Goal: Communication & Community: Answer question/provide support

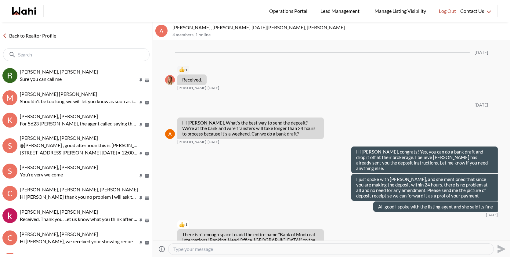
scroll to position [2043, 0]
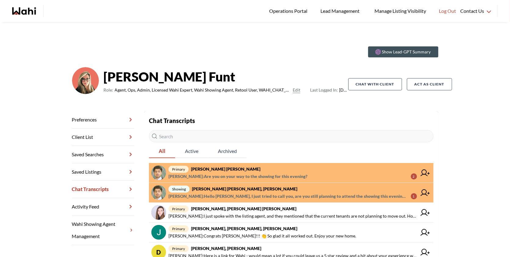
click at [311, 172] on span "primary Abdul Nafi Sarwari, Barb" at bounding box center [293, 169] width 249 height 7
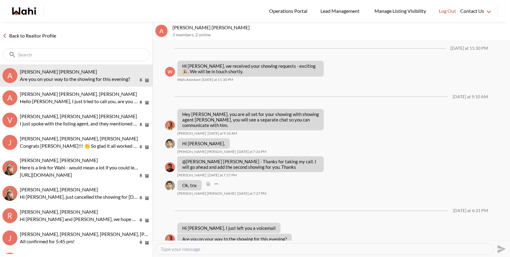
scroll to position [398, 0]
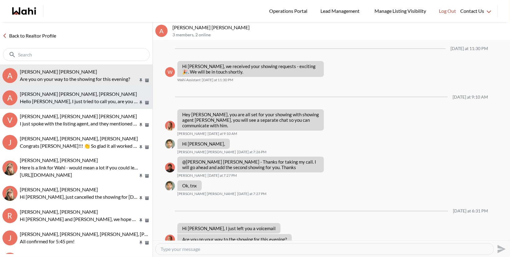
click at [79, 98] on p "Hello Abdul, I just tried to call you, are you still planning to attend the sho…" at bounding box center [79, 101] width 118 height 7
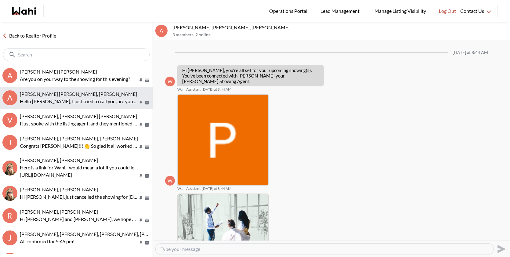
scroll to position [194, 0]
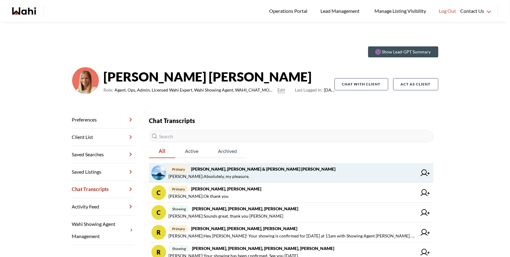
click at [284, 168] on strong "Jason Brown, Jason & Lauryn Vaz-Brown, Michelle" at bounding box center [263, 168] width 144 height 5
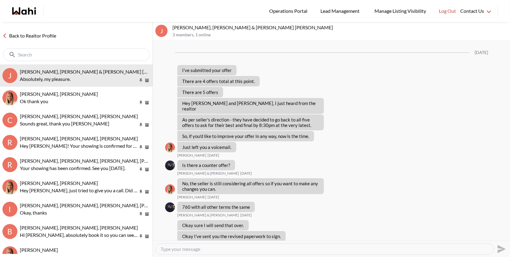
scroll to position [376, 0]
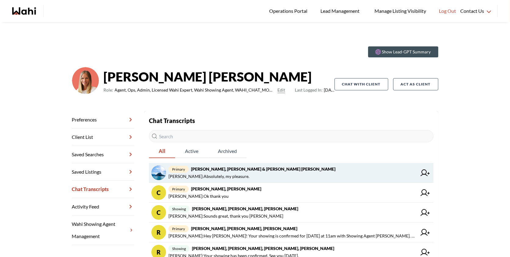
click at [225, 176] on span "[PERSON_NAME] : Absolutely, my pleasure." at bounding box center [209, 176] width 81 height 7
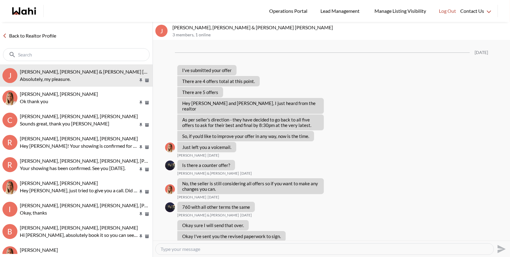
scroll to position [376, 0]
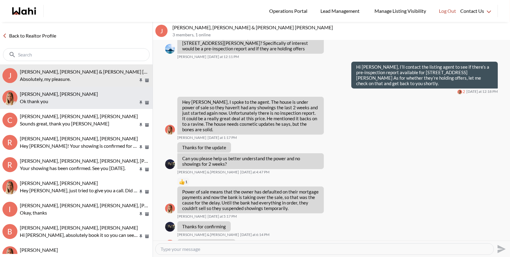
click at [98, 102] on p "Ok thank you" at bounding box center [79, 101] width 118 height 7
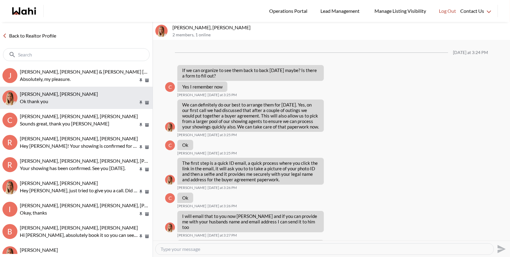
scroll to position [361, 0]
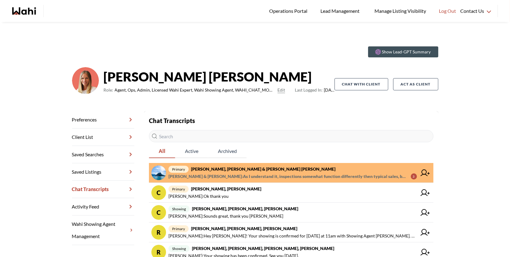
click at [261, 168] on strong "[PERSON_NAME], [PERSON_NAME] & [PERSON_NAME] [PERSON_NAME]" at bounding box center [263, 168] width 144 height 5
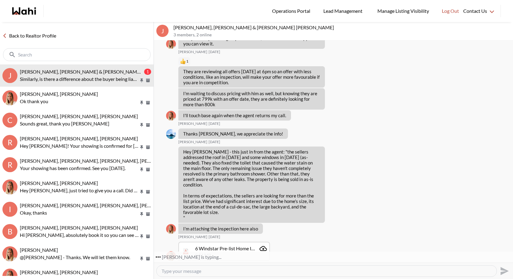
scroll to position [1575, 0]
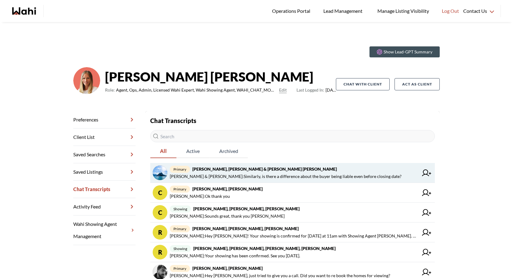
click at [253, 177] on span "[PERSON_NAME] & [PERSON_NAME] : Similarly, is there a difference about the buye…" at bounding box center [286, 176] width 232 height 7
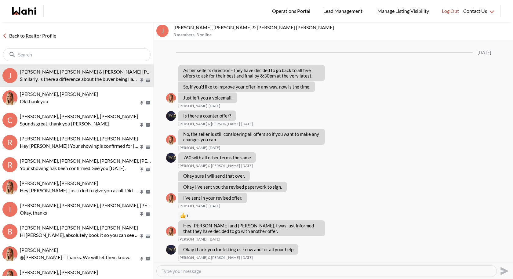
scroll to position [403, 0]
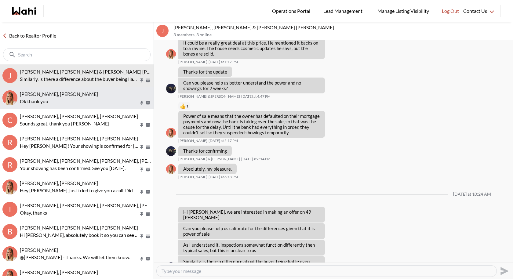
click at [83, 90] on button "Cheryl Zanetti, Michelle Ok thank you" at bounding box center [77, 98] width 154 height 22
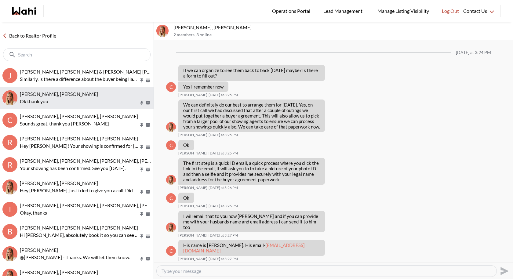
scroll to position [339, 0]
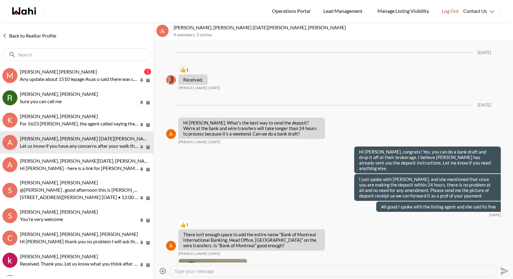
scroll to position [4136, 0]
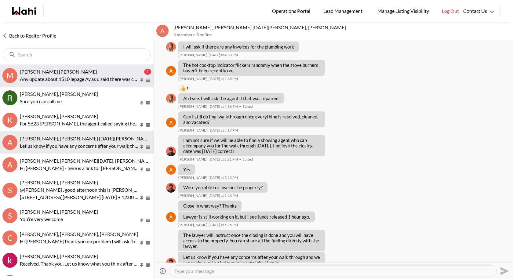
click at [115, 77] on p "Any update about 1510 lepage Av,as u said there was cond offer fr tht house" at bounding box center [79, 78] width 119 height 7
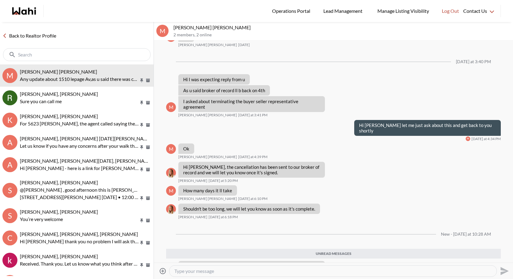
scroll to position [607, 0]
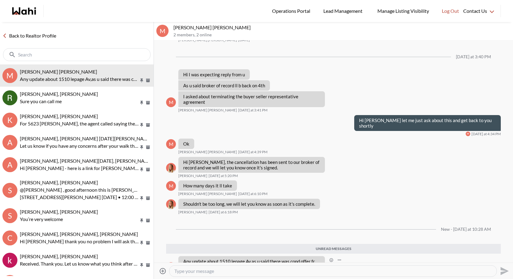
drag, startPoint x: 203, startPoint y: 249, endPoint x: 198, endPoint y: 248, distance: 5.9
click at [198, 259] on p "Any update about 1510 lepage Av,as u said there was cond offer fr tht house" at bounding box center [251, 264] width 137 height 11
click at [197, 272] on textarea "Type your message" at bounding box center [332, 271] width 317 height 6
type textarea "H"
drag, startPoint x: 207, startPoint y: 249, endPoint x: 185, endPoint y: 242, distance: 23.3
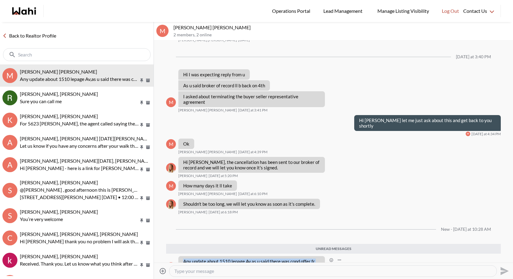
click at [185, 259] on p "Any update about 1510 lepage Av,as u said there was cond offer fr tht house" at bounding box center [251, 264] width 137 height 11
copy p "Any update about 1510 lepage Av,as u said there was cond offer fr tht house"
click at [219, 264] on div "Attach files Send" at bounding box center [333, 271] width 354 height 14
click at [216, 268] on textarea "Type your message" at bounding box center [332, 271] width 317 height 6
paste textarea "Hi Muhammad, which property are you referring to and what information are you l…"
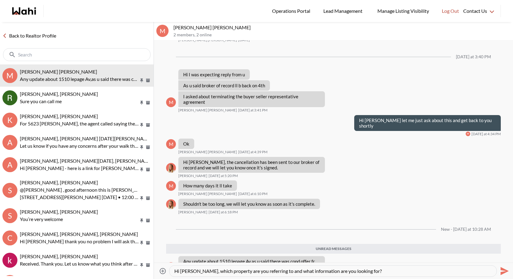
click at [205, 270] on textarea "Hi Muhammad, which property are you referring to and what information are you l…" at bounding box center [332, 271] width 317 height 6
type textarea "Hi Muhammad good morning, which property are you referring to and what informat…"
click at [416, 266] on div "Hi Muhammad good morning, which property are you referring to and what informat…" at bounding box center [332, 271] width 327 height 11
click at [411, 271] on textarea "Hi Muhammad good morning, which property are you referring to and what informat…" at bounding box center [332, 271] width 317 height 6
click at [504, 267] on icon "Send" at bounding box center [504, 271] width 10 height 10
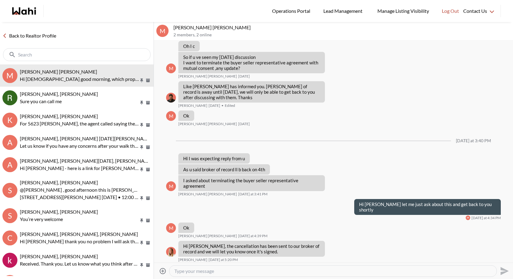
scroll to position [616, 0]
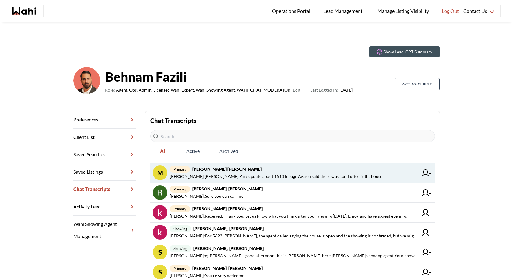
click at [226, 166] on span "primary [PERSON_NAME] [PERSON_NAME]" at bounding box center [294, 169] width 249 height 7
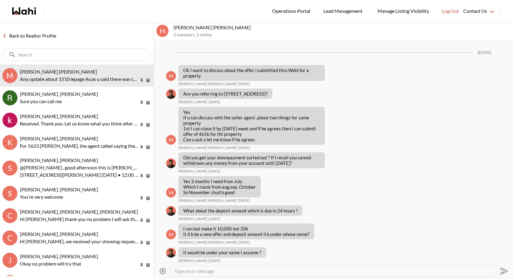
scroll to position [385, 0]
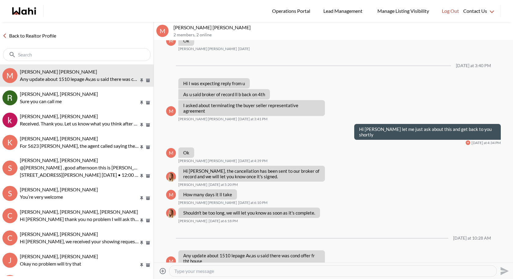
click at [206, 272] on textarea "Type your message" at bounding box center [332, 271] width 317 height 6
paste textarea "Which property are you referring to?"
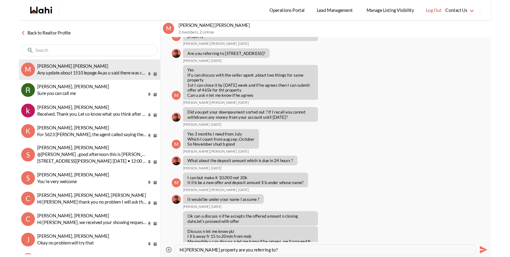
scroll to position [2590, 0]
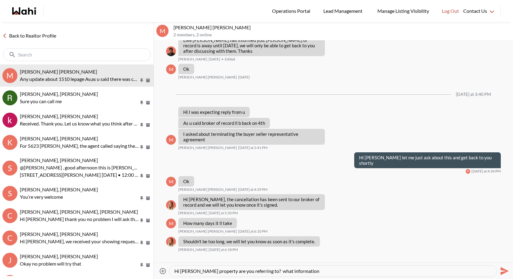
click at [291, 272] on textarea "Hi Muhammad Which property are you referring to? what information" at bounding box center [332, 271] width 317 height 6
click at [331, 274] on div "Hi Muhammad Which property are you referring to? What information" at bounding box center [332, 271] width 327 height 11
click at [328, 271] on textarea "Hi Muhammad Which property are you referring to? What information" at bounding box center [332, 271] width 317 height 6
drag, startPoint x: 378, startPoint y: 269, endPoint x: 168, endPoint y: 271, distance: 209.5
click at [168, 271] on div "Attach files Hi Muhammad Which property are you referring to? What information …" at bounding box center [333, 271] width 354 height 14
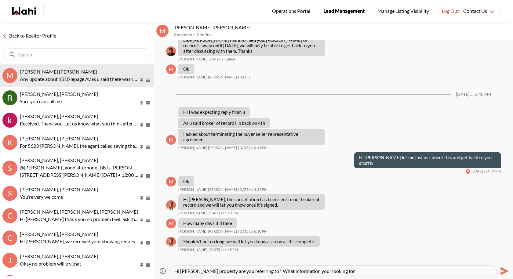
type textarea "Hi Muhammad Which property are you referring to? What information your looking …"
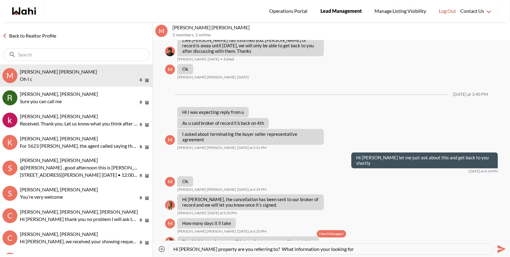
scroll to position [2671, 0]
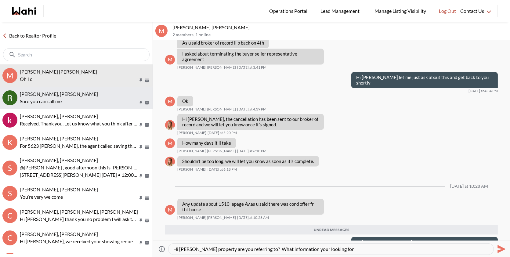
click at [100, 87] on button "Rita Kukendran, Behnam Sure you can call me" at bounding box center [76, 98] width 153 height 22
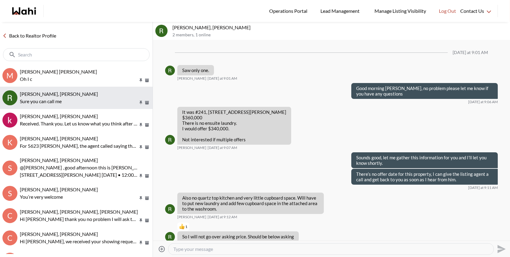
scroll to position [478, 0]
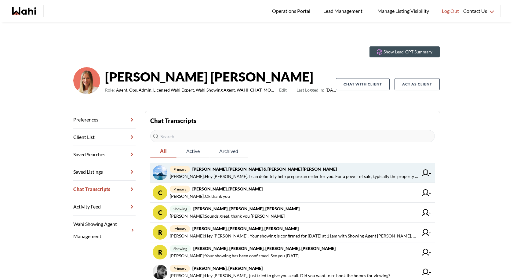
click at [232, 174] on span "[PERSON_NAME] : Hey [PERSON_NAME]. I can definitely help prepare an order for y…" at bounding box center [294, 176] width 249 height 7
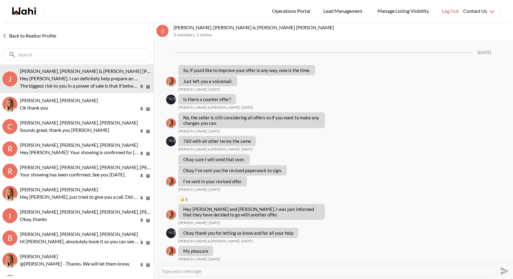
scroll to position [459, 0]
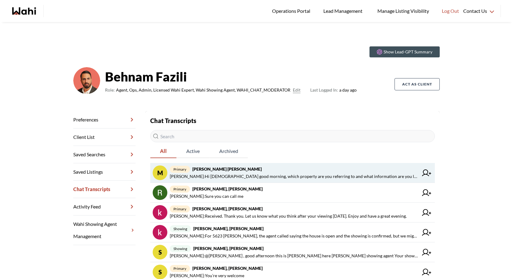
click at [292, 167] on span "primary [PERSON_NAME] [PERSON_NAME]" at bounding box center [294, 169] width 249 height 7
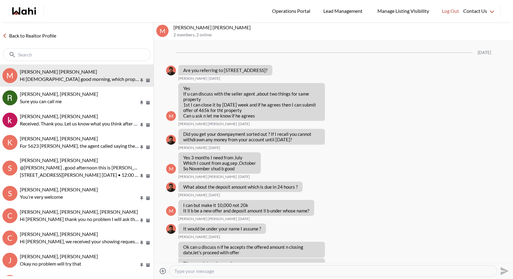
scroll to position [385, 0]
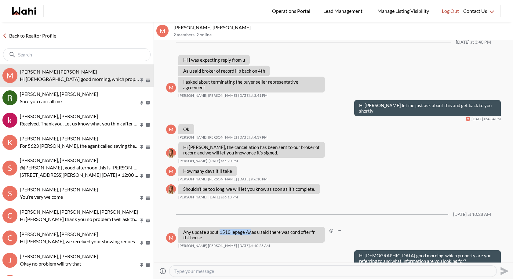
drag, startPoint x: 250, startPoint y: 220, endPoint x: 220, endPoint y: 221, distance: 29.9
click at [220, 229] on p "Any update about 1510 lepage Av,as u said there was cond offer fr tht house" at bounding box center [251, 234] width 137 height 11
copy p "1510 lepage Av"
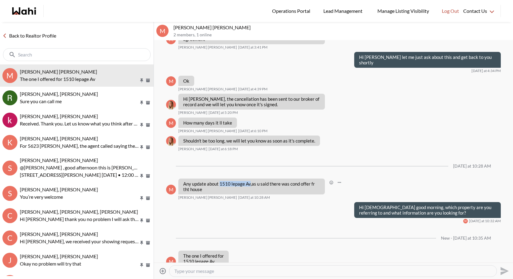
scroll to position [434, 0]
click at [211, 271] on textarea "Type your message" at bounding box center [332, 271] width 317 height 6
paste textarea "486,225"
type textarea "It has been sold for 486,225"
click at [504, 271] on icon "Send" at bounding box center [504, 271] width 10 height 10
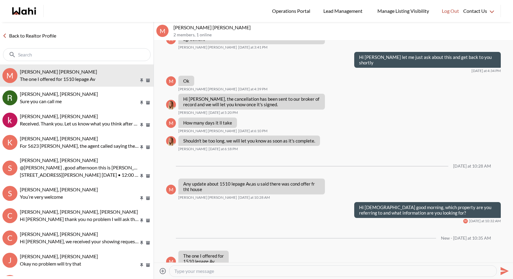
scroll to position [452, 0]
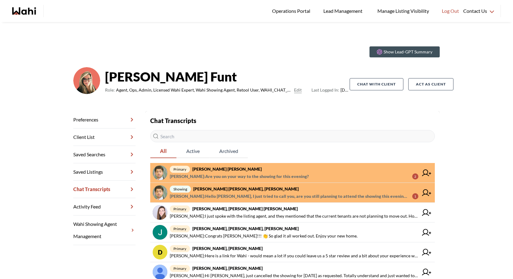
click at [224, 175] on span "[PERSON_NAME] : Are you on your way to the showing for this evening?" at bounding box center [239, 176] width 139 height 7
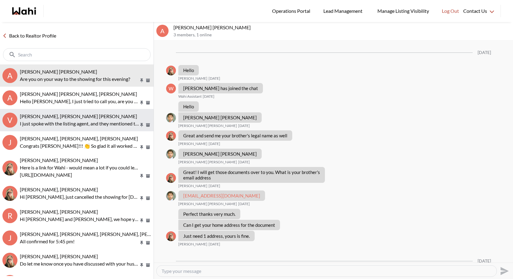
scroll to position [376, 0]
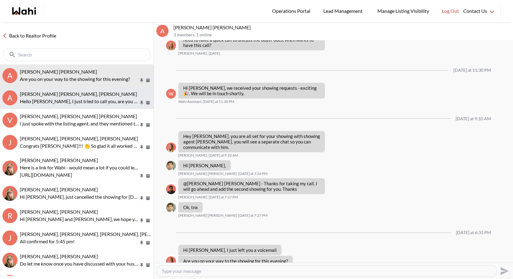
click at [78, 100] on p "Hello Abdul, I just tried to call you, are you still planning to attend the sho…" at bounding box center [79, 101] width 119 height 7
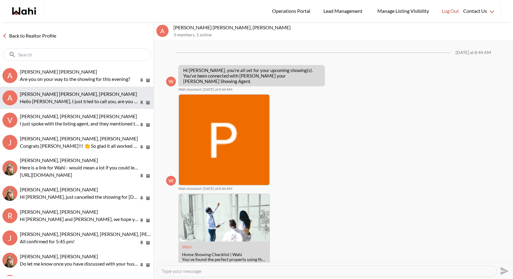
scroll to position [172, 0]
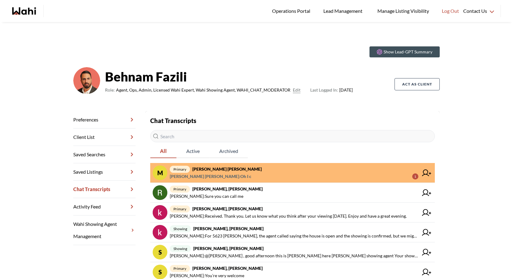
click at [243, 175] on span "[PERSON_NAME] [PERSON_NAME] : Oh I c 1" at bounding box center [294, 176] width 249 height 7
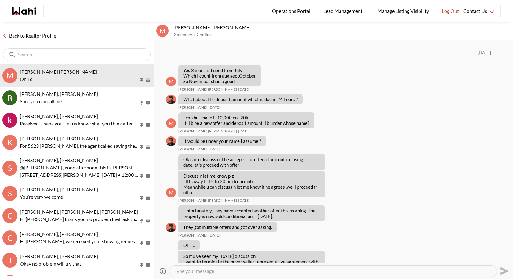
scroll to position [397, 0]
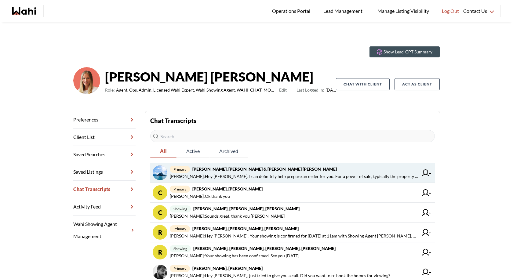
click at [307, 169] on span "primary Jason Brown, Jason & Lauryn Vaz-Brown, Michelle" at bounding box center [294, 169] width 249 height 7
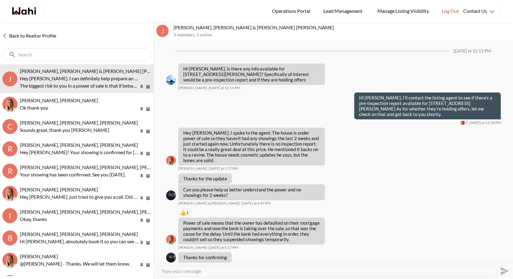
scroll to position [3811, 0]
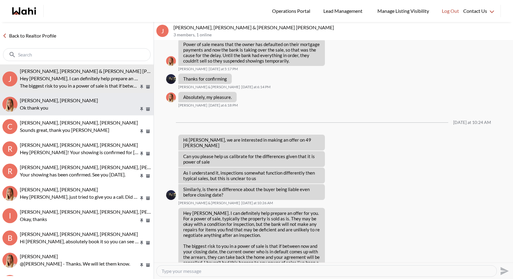
click at [73, 95] on button "Cheryl Zanetti, Michelle Ok thank you" at bounding box center [77, 104] width 154 height 22
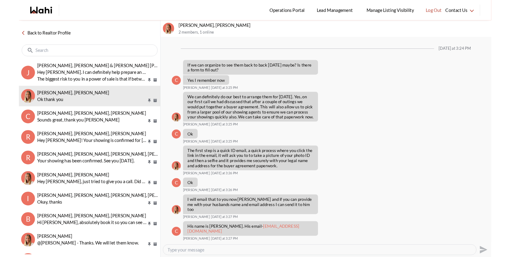
scroll to position [339, 0]
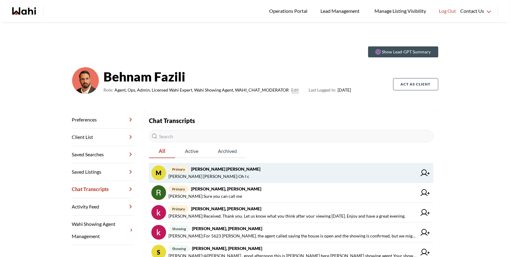
click at [305, 168] on span "primary Muhammad Ali Zaheer, Behnam" at bounding box center [293, 169] width 249 height 7
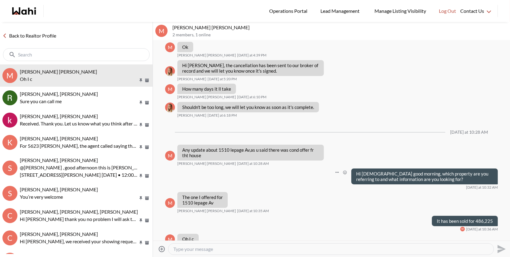
scroll to position [380, 0]
drag, startPoint x: 222, startPoint y: 25, endPoint x: 173, endPoint y: 28, distance: 49.3
click at [173, 28] on p "[PERSON_NAME] [PERSON_NAME]" at bounding box center [340, 27] width 335 height 6
copy p "Muhammad Ali Zaheer,"
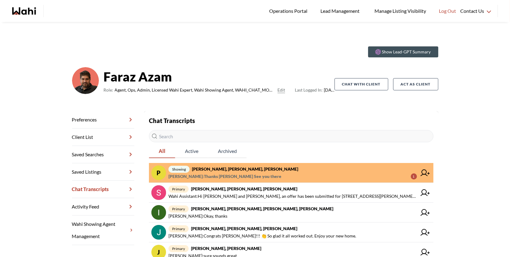
click at [306, 171] on span "showing Pradeep Pradhan, Shilpa Pradhan, Paul, Faraz" at bounding box center [293, 169] width 249 height 7
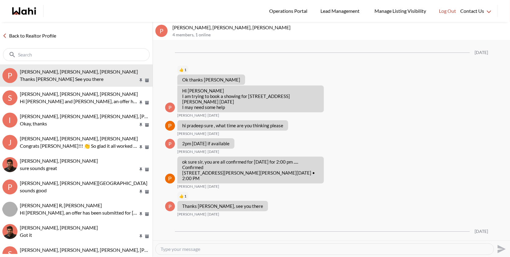
scroll to position [757, 0]
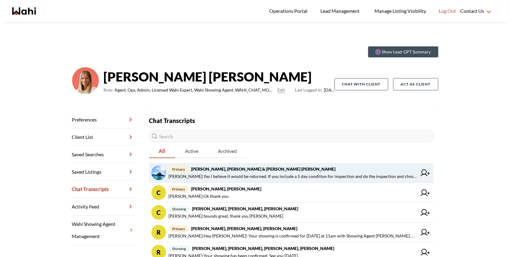
click at [290, 167] on span "primary Jason Brown, Jason & Lauryn Vaz-Brown, Michelle" at bounding box center [293, 169] width 249 height 7
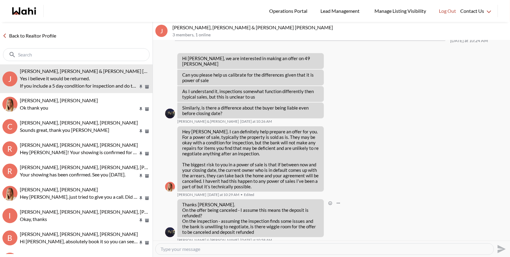
scroll to position [538, 0]
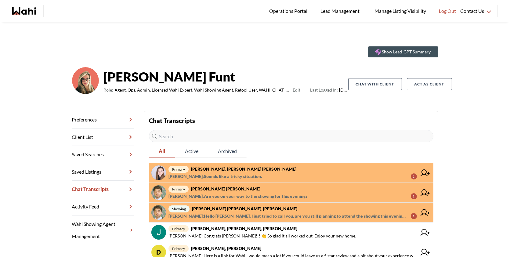
click at [244, 167] on strong "Victoria Basova, Dylan Maloney, Barb" at bounding box center [243, 168] width 105 height 5
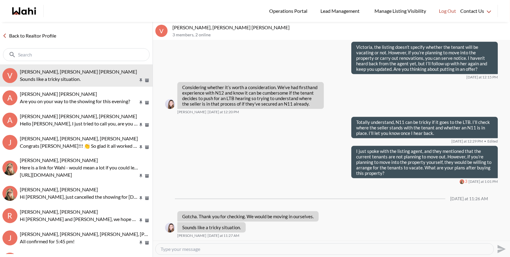
scroll to position [786, 0]
drag, startPoint x: 241, startPoint y: 228, endPoint x: 191, endPoint y: 214, distance: 51.4
click at [181, 215] on div "Gotcha. Thank you for checking. We would be moving in ourselves." at bounding box center [247, 216] width 141 height 10
drag, startPoint x: 315, startPoint y: 215, endPoint x: 181, endPoint y: 217, distance: 134.1
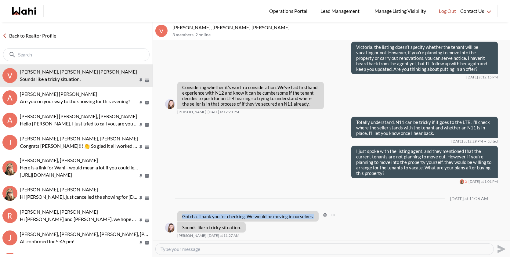
click at [181, 217] on div "Gotcha. Thank you for checking. We would be moving in ourselves." at bounding box center [247, 216] width 141 height 10
copy p "Gotcha. Thank you for checking. We would be moving in ourselves."
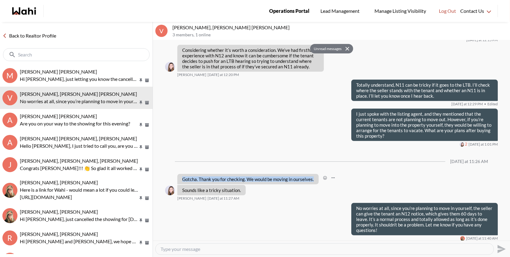
scroll to position [821, 0]
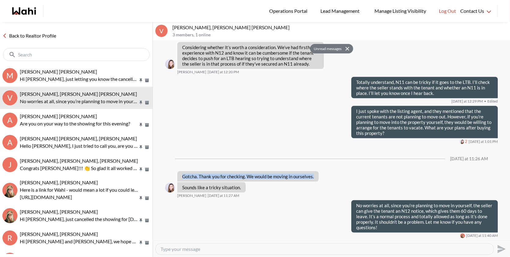
click at [328, 48] on button "Unread messages" at bounding box center [326, 49] width 33 height 10
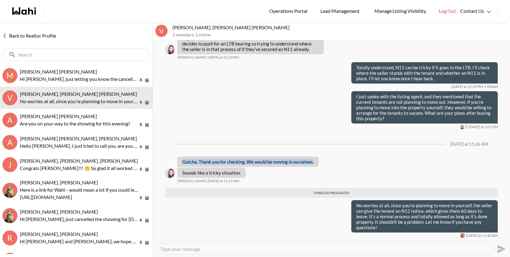
scroll to position [835, 0]
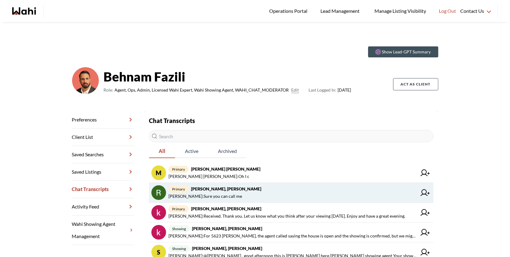
click at [242, 188] on span "primary Rita Kukendran, Behnam" at bounding box center [293, 188] width 249 height 7
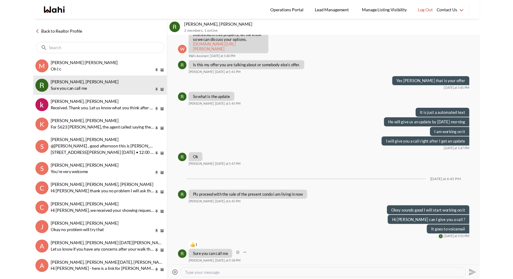
scroll to position [456, 0]
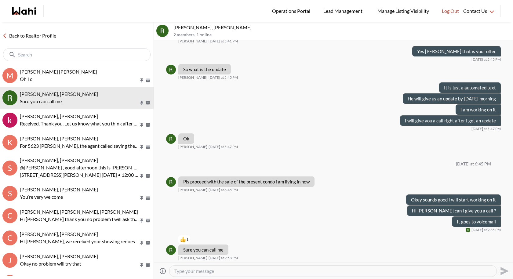
click at [162, 257] on icon at bounding box center [163, 271] width 6 height 6
click at [0, 0] on input "Attach files" at bounding box center [0, 0] width 0 height 0
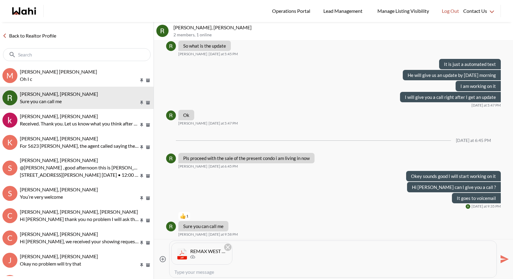
click at [504, 257] on icon "Send" at bounding box center [505, 259] width 8 height 8
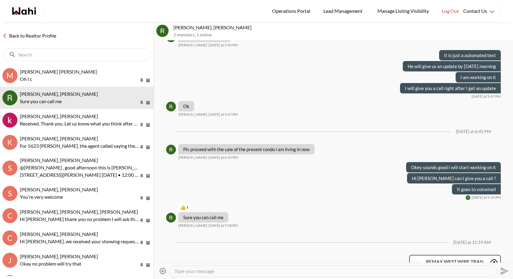
scroll to position [508, 0]
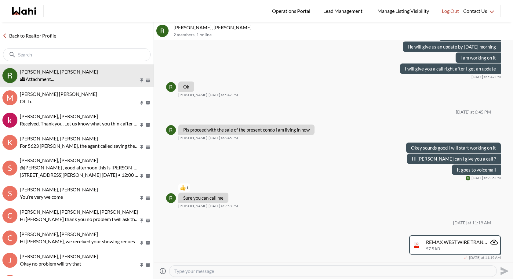
click at [163, 257] on icon "Attach files" at bounding box center [162, 271] width 7 height 7
click at [0, 0] on input "Attach files" at bounding box center [0, 0] width 0 height 0
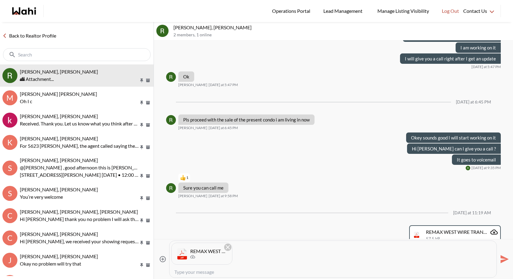
click at [505, 257] on icon "Send" at bounding box center [505, 259] width 8 height 8
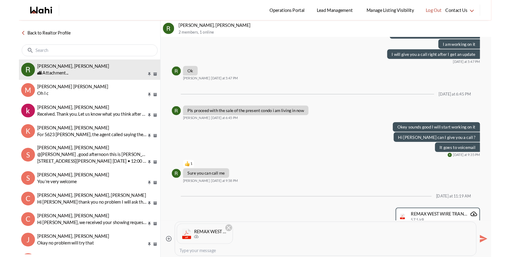
scroll to position [535, 0]
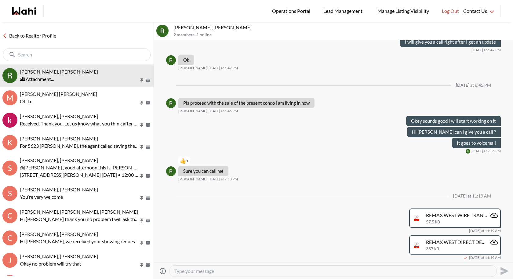
click at [219, 257] on div at bounding box center [332, 271] width 327 height 11
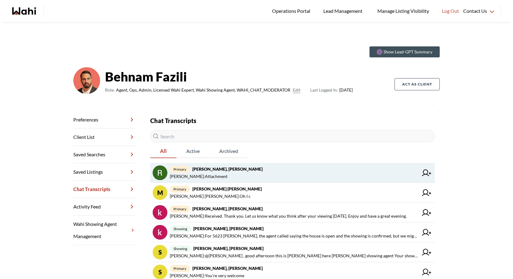
click at [242, 166] on span "primary Rita Kukendran, Behnam" at bounding box center [294, 169] width 249 height 7
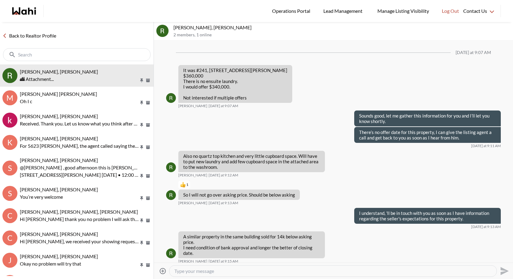
scroll to position [493, 0]
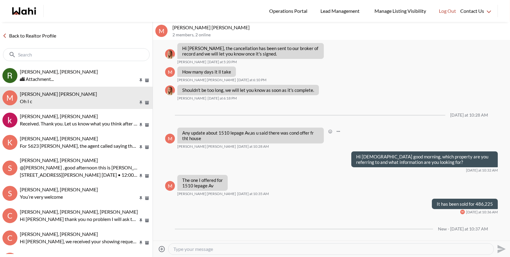
scroll to position [419, 0]
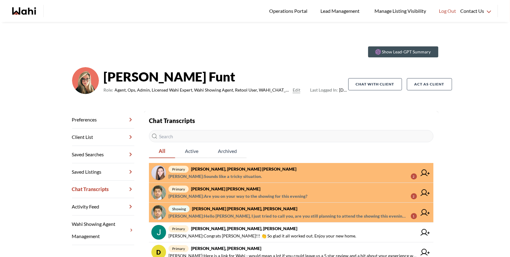
click at [232, 172] on span "primary Victoria Basova, Dylan Maloney, Barb" at bounding box center [293, 169] width 249 height 7
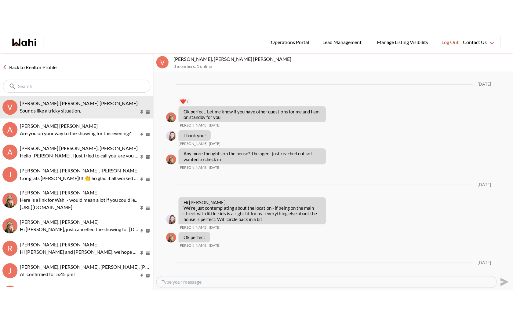
scroll to position [786, 0]
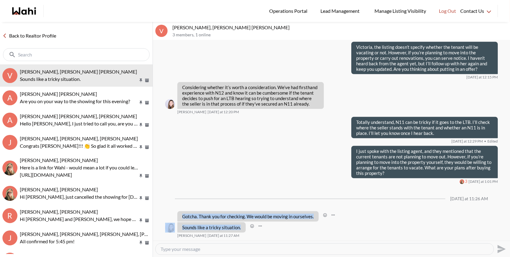
drag, startPoint x: 240, startPoint y: 227, endPoint x: 183, endPoint y: 216, distance: 58.2
copy ul "Gotcha. Thank you for checking. We would be moving in ourselves. Victoria Basov…"
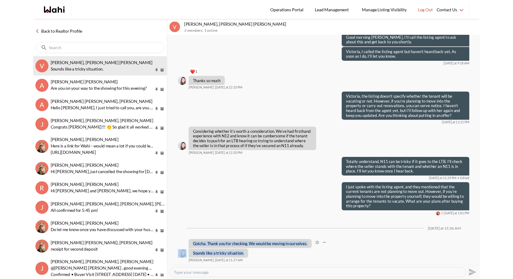
scroll to position [764, 0]
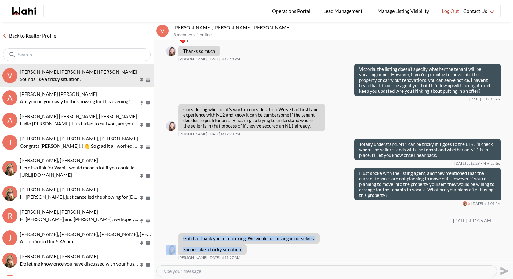
click at [170, 257] on textarea "Type your message" at bounding box center [327, 271] width 330 height 6
paste textarea "No worries at all — since you’re planning to move in yourself, the seller can g…"
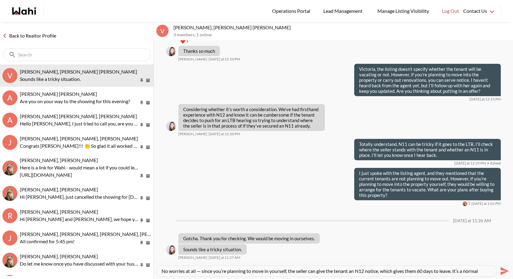
click at [200, 257] on textarea "No worries at all — since you’re planning to move in yourself, the seller can g…" at bounding box center [327, 271] width 330 height 6
type textarea "No worries at all, since you’re planning to move in yourself, the seller can gi…"
click at [503, 257] on icon "Send" at bounding box center [504, 271] width 10 height 10
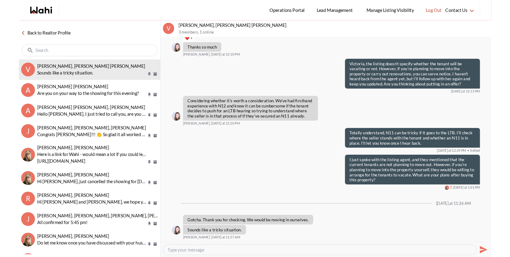
scroll to position [0, 0]
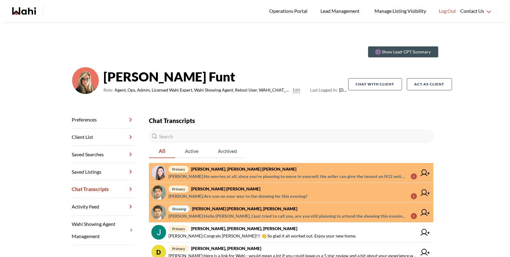
click at [260, 174] on span "[PERSON_NAME] : No worries at all, since you’re planning to move in yourself, t…" at bounding box center [288, 176] width 238 height 7
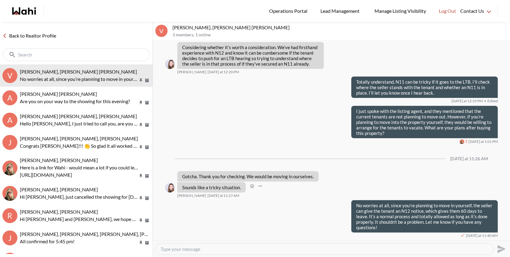
scroll to position [787, 0]
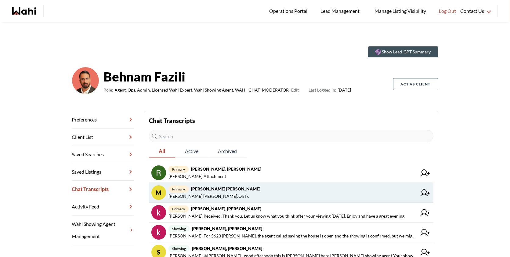
click at [245, 191] on strong "[PERSON_NAME] [PERSON_NAME]" at bounding box center [225, 188] width 69 height 5
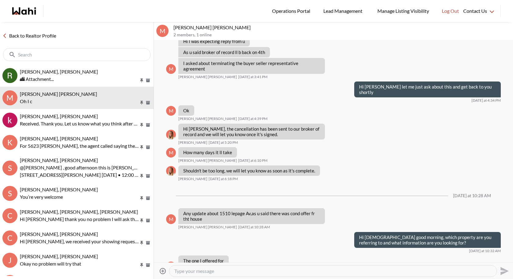
scroll to position [358, 0]
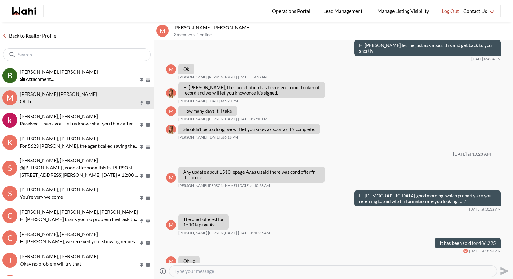
click at [163, 257] on icon "Attach files" at bounding box center [162, 271] width 7 height 7
click at [0, 0] on input "Attach files" at bounding box center [0, 0] width 0 height 0
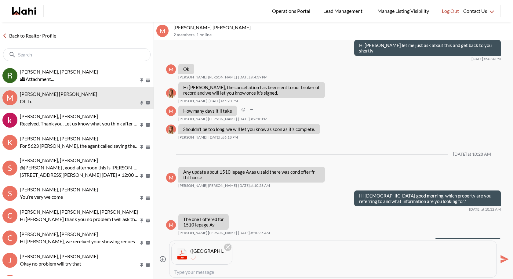
scroll to position [380, 0]
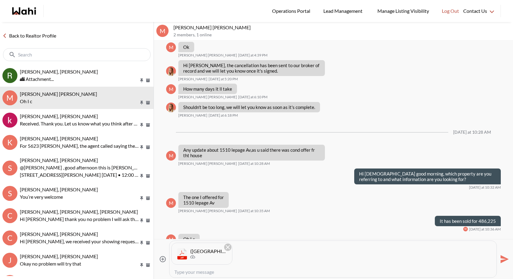
click at [504, 257] on icon "Send" at bounding box center [505, 259] width 8 height 8
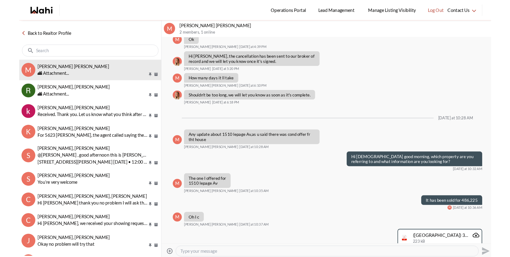
scroll to position [385, 0]
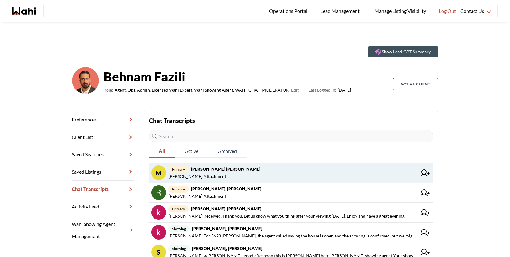
click at [228, 173] on span "Behnam Fazili : Attachment" at bounding box center [293, 176] width 249 height 7
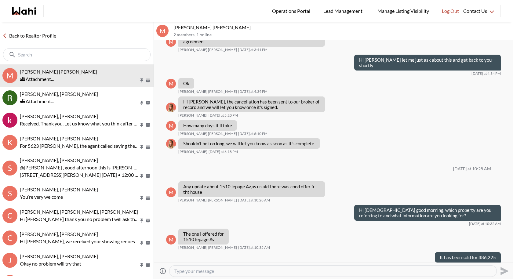
scroll to position [356, 0]
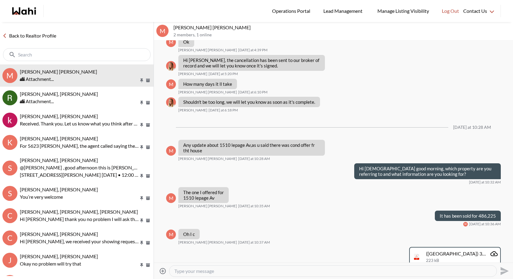
click at [196, 257] on textarea "Type your message" at bounding box center [332, 271] width 317 height 6
paste textarea "Hi Muhammad, just letting you know the cancellation is now complete. You can al…"
type textarea "Hi Muhammad, just letting you know the cancellation is now complete. You can al…"
click at [504, 257] on icon "Send" at bounding box center [505, 271] width 8 height 8
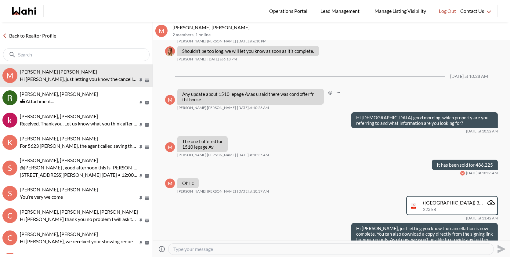
scroll to position [429, 0]
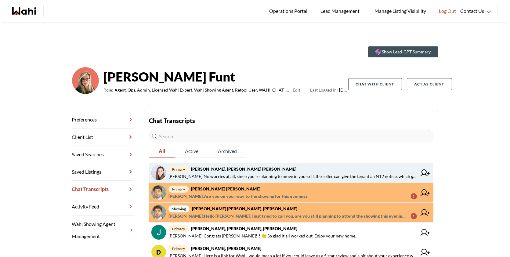
click at [272, 167] on span "primary Victoria Basova, Dylan Maloney, Barb" at bounding box center [293, 169] width 249 height 7
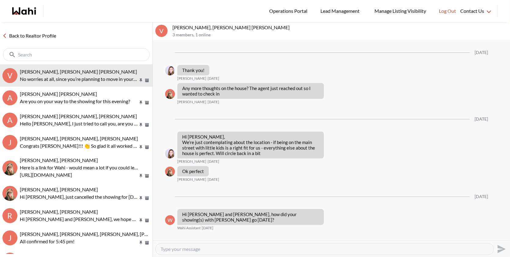
scroll to position [787, 0]
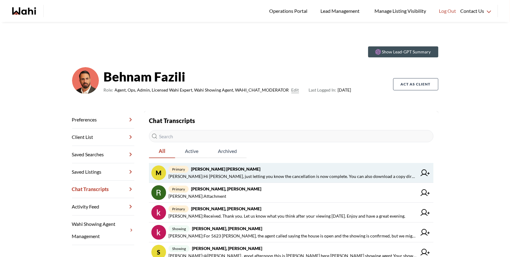
click at [247, 176] on span "[PERSON_NAME] : Hi [PERSON_NAME], just letting you know the cancellation is now…" at bounding box center [293, 176] width 249 height 7
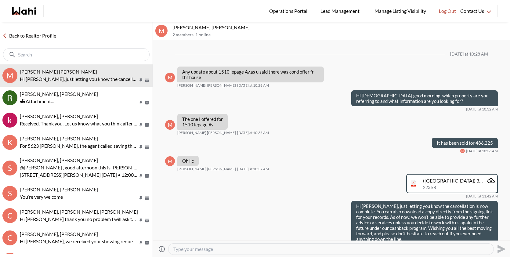
scroll to position [410, 0]
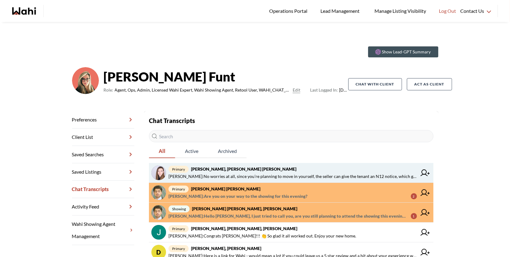
click at [313, 177] on span "Behnam Fazili : No worries at all, since you’re planning to move in yourself, t…" at bounding box center [293, 176] width 249 height 7
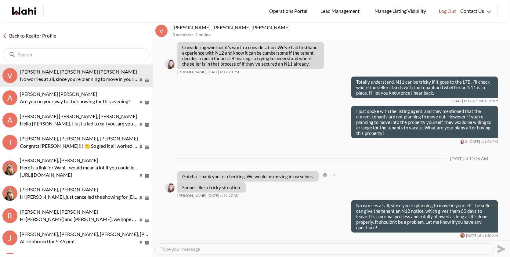
scroll to position [787, 0]
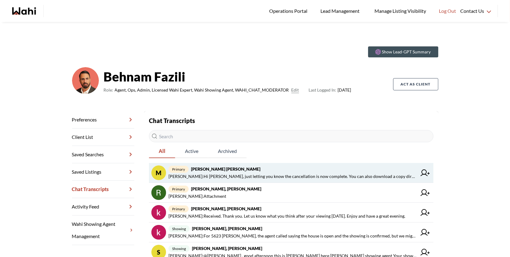
click at [292, 175] on span "Behnam Fazili : Hi Muhammad, just letting you know the cancellation is now comp…" at bounding box center [293, 176] width 249 height 7
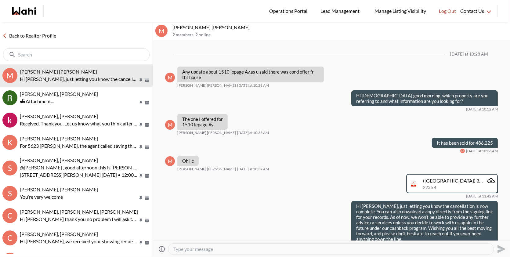
scroll to position [410, 0]
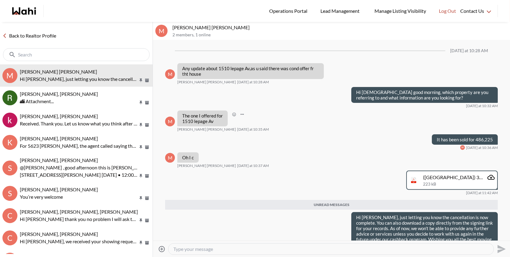
scroll to position [472, 0]
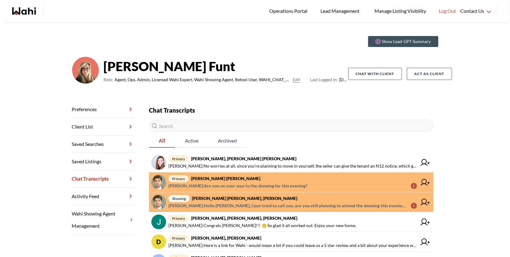
scroll to position [11, 0]
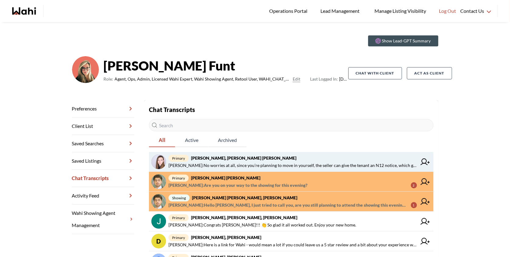
click at [325, 155] on span "primary Victoria Basova, Dylan Maloney, Barb" at bounding box center [293, 158] width 249 height 7
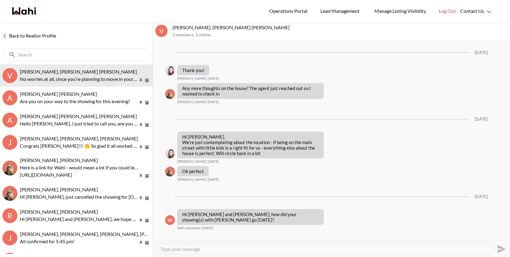
scroll to position [787, 0]
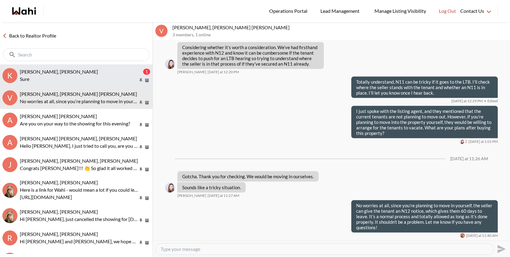
click at [54, 71] on span "khalid Alvi, Gautam, Behnam" at bounding box center [59, 72] width 78 height 6
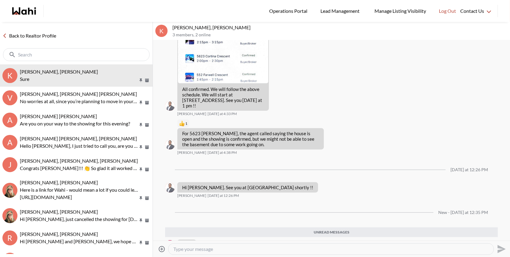
scroll to position [1256, 0]
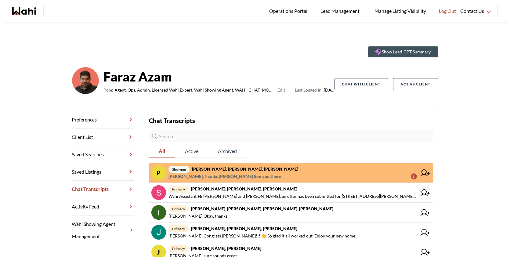
click at [184, 137] on input "text" at bounding box center [291, 136] width 285 height 12
paste input "Tasmim Qureshi"
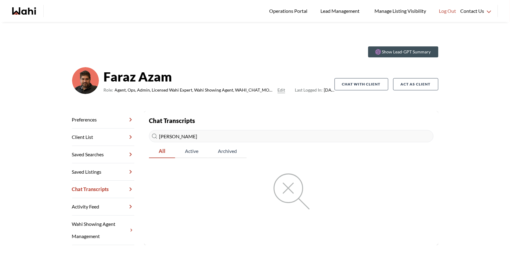
type input "Tasmim Qureshi"
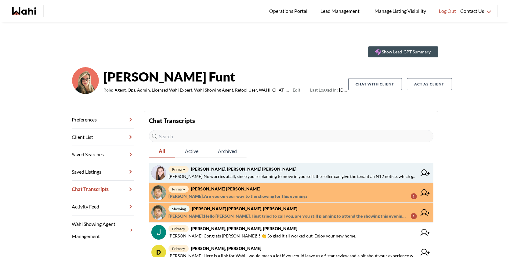
click at [315, 168] on span "primary Victoria Basova, Dylan Maloney, Barb" at bounding box center [293, 169] width 249 height 7
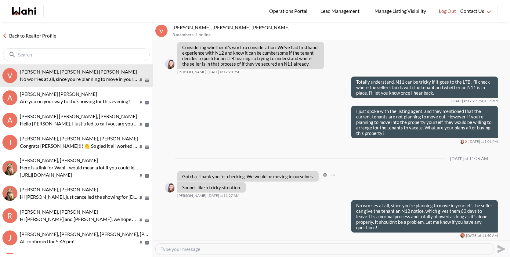
scroll to position [787, 0]
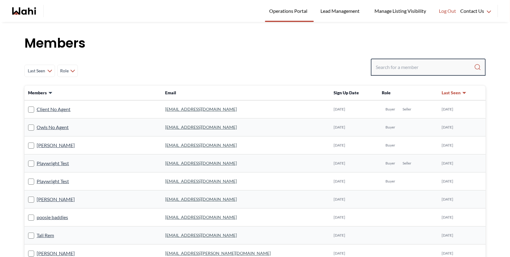
click at [404, 63] on input "Search input" at bounding box center [425, 67] width 98 height 11
paste input "gaurav_chd37@yahoo.com"
type input "gaurav_chd37@yahoo.com"
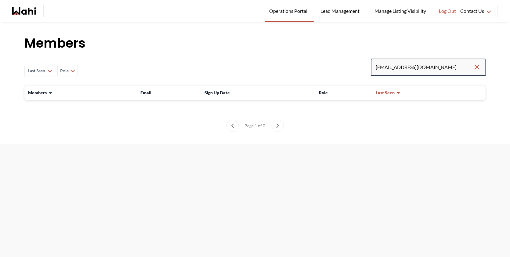
drag, startPoint x: 448, startPoint y: 67, endPoint x: 358, endPoint y: 56, distance: 90.4
click at [358, 56] on div "Members Last Seen Less day than 1 day ago 1 day ago - 3 days ago 3 days ago - 1…" at bounding box center [255, 83] width 510 height 122
click at [407, 68] on input "Search input" at bounding box center [425, 67] width 98 height 11
paste input "gaurav_chd37@yahoo.com"
type input "gaurav_chd37@yahoo.com"
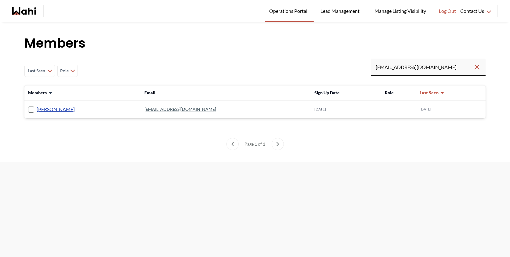
click at [53, 113] on link "[PERSON_NAME]" at bounding box center [56, 109] width 38 height 8
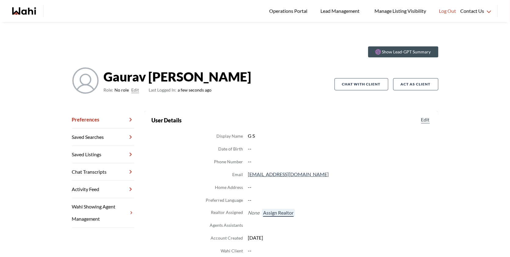
click at [276, 212] on button "Assign Realtor" at bounding box center [278, 213] width 33 height 8
click at [133, 91] on button "Edit" at bounding box center [136, 89] width 8 height 7
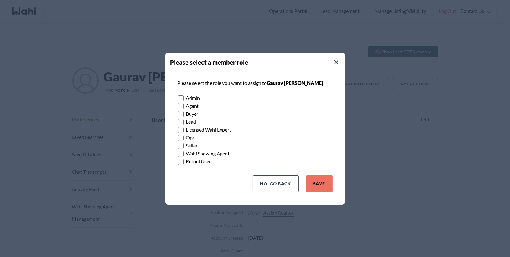
click at [180, 115] on rect at bounding box center [181, 114] width 6 height 6
click at [178, 114] on input "Buyer" at bounding box center [178, 112] width 0 height 4
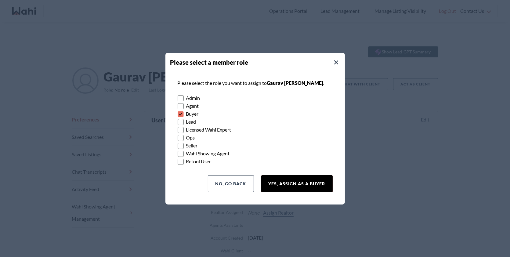
click at [299, 186] on button "Yes, Assign as a Buyer" at bounding box center [296, 183] width 71 height 17
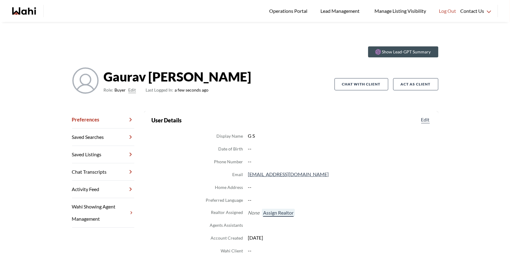
click at [274, 214] on button "Assign Realtor" at bounding box center [278, 213] width 33 height 8
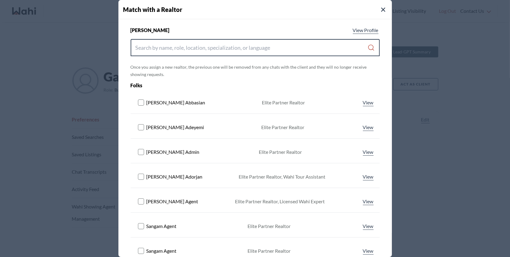
click at [247, 51] on input "Search input" at bounding box center [252, 47] width 232 height 11
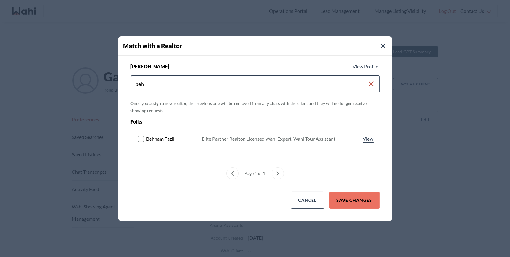
type input "beh"
click at [144, 141] on icon at bounding box center [141, 139] width 7 height 6
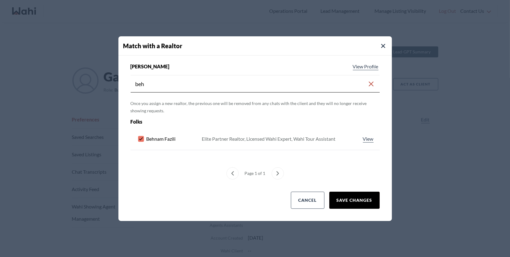
click at [363, 202] on button "Save Changes" at bounding box center [355, 200] width 50 height 17
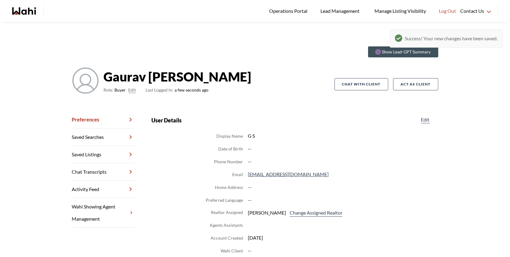
scroll to position [17, 0]
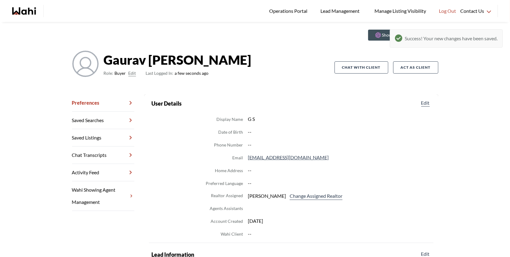
click at [112, 149] on link "Chat Transcripts" at bounding box center [103, 155] width 62 height 17
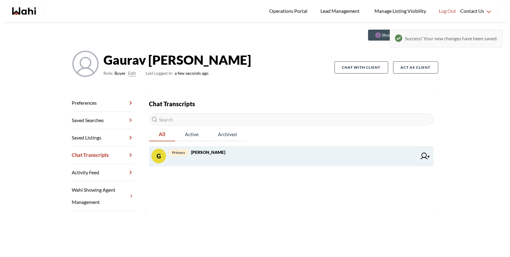
click at [221, 155] on span "primary [PERSON_NAME]" at bounding box center [293, 152] width 249 height 7
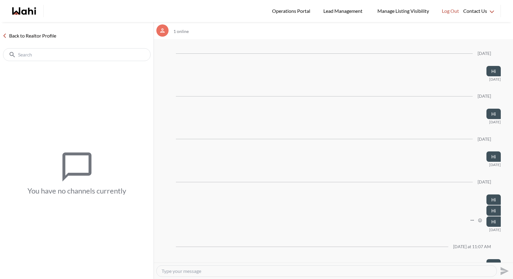
scroll to position [1353, 0]
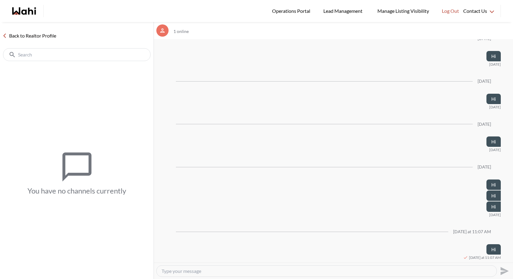
click at [208, 257] on textarea "Type your message" at bounding box center [327, 271] width 330 height 6
type textarea "Hi"
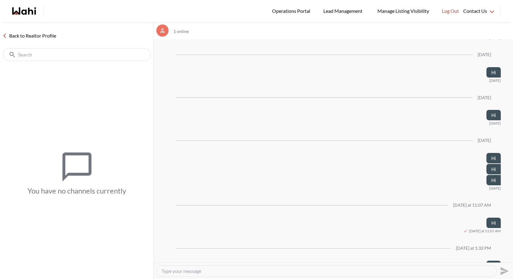
scroll to position [1396, 0]
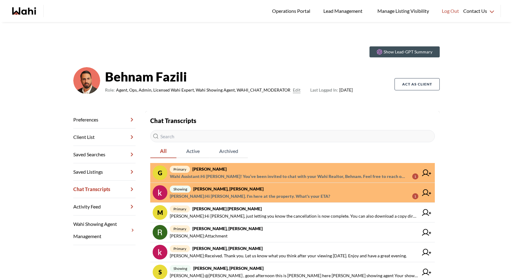
click at [217, 168] on strong "[PERSON_NAME]" at bounding box center [209, 168] width 34 height 5
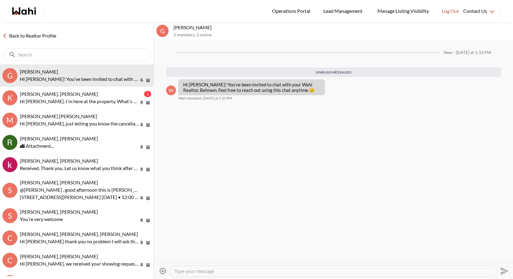
click at [224, 268] on textarea "Type your message" at bounding box center [332, 271] width 317 height 6
type textarea "Hi"
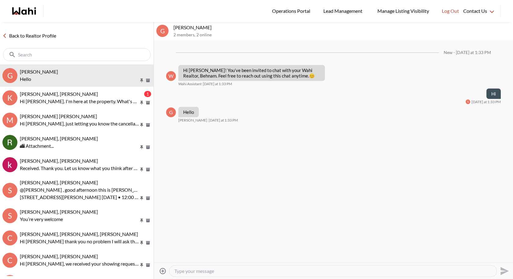
click at [202, 271] on textarea "Type your message" at bounding box center [332, 271] width 317 height 6
paste textarea "https://wahi.com/ca/en/real-estate/on/gta/halton/halton-hills/georgetown/26-hal…"
type textarea "https://wahi.com/ca/en/real-estate/on/gta/halton/halton-hills/georgetown/26-hal…"
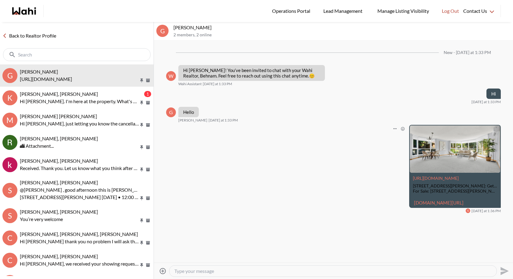
click at [442, 206] on link "[DOMAIN_NAME][URL]" at bounding box center [438, 202] width 49 height 5
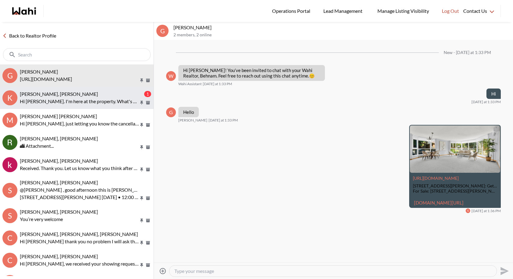
click at [81, 94] on div "[PERSON_NAME], [PERSON_NAME]" at bounding box center [81, 94] width 123 height 6
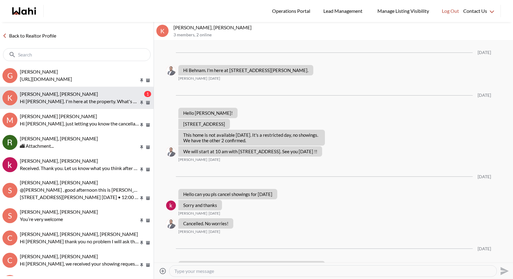
scroll to position [807, 0]
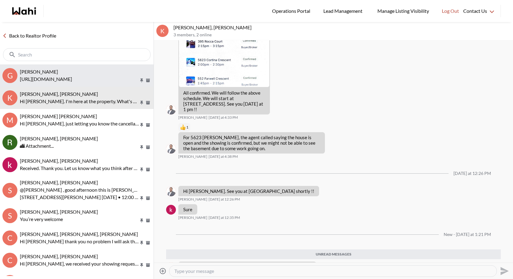
click at [92, 79] on p "https://wahi.com/ca/en/real-estate/on/gta/halton/halton-hills/georgetown/26-hal…" at bounding box center [79, 78] width 119 height 7
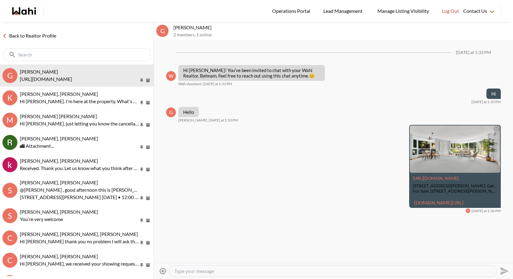
click at [195, 271] on textarea "Type your message" at bounding box center [332, 271] width 317 height 6
paste textarea "Hi Gaurav, it was a pleasure talking to you! I’ve sent you the Fintracker form—…"
click at [407, 272] on textarea "Hi Gaurav, it was a pleasure talking to you! I’ve sent you the Fintracker form—…" at bounding box center [332, 271] width 317 height 6
click at [391, 269] on textarea "Hi Gaurav, it was a pleasure talking to you! I’ve sent you the Fintracker form—…" at bounding box center [332, 271] width 317 height 6
type textarea "Hi [PERSON_NAME], it was a pleasure talking to you! I’ve sent you the Fintracke…"
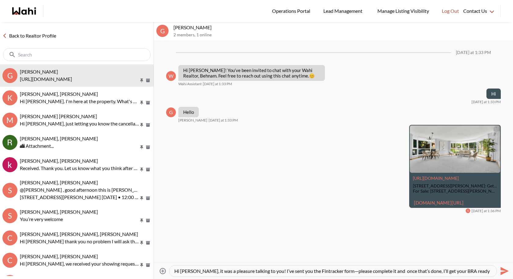
click at [505, 271] on icon "Send" at bounding box center [505, 271] width 8 height 8
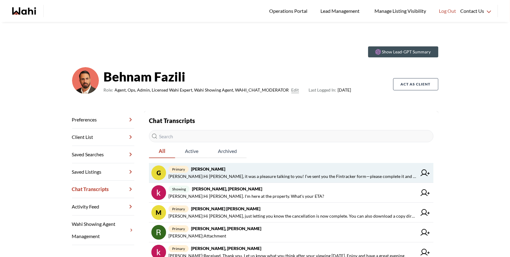
click at [254, 169] on span "primary [PERSON_NAME]" at bounding box center [293, 169] width 249 height 7
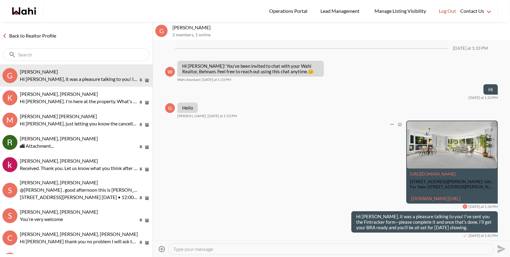
scroll to position [15, 0]
